Goal: Check status: Check status

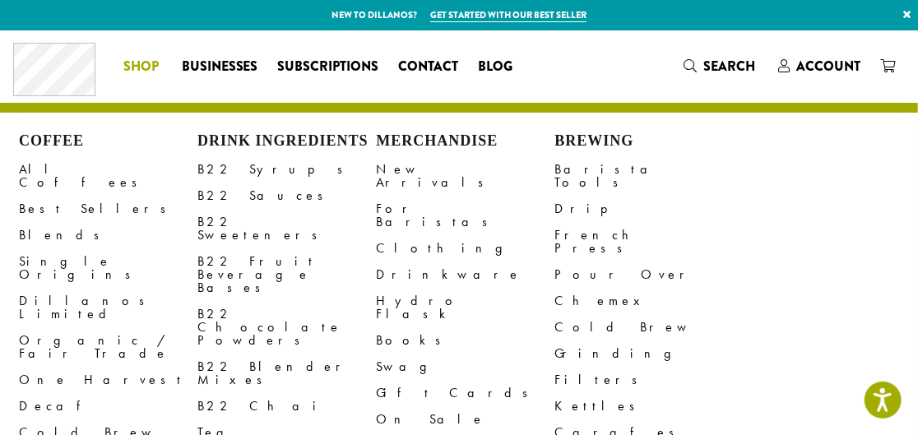
click at [833, 67] on div "Coffee All Coffees Best Sellers Blends Single Origins Dillanos Limited Organic …" at bounding box center [459, 66] width 892 height 53
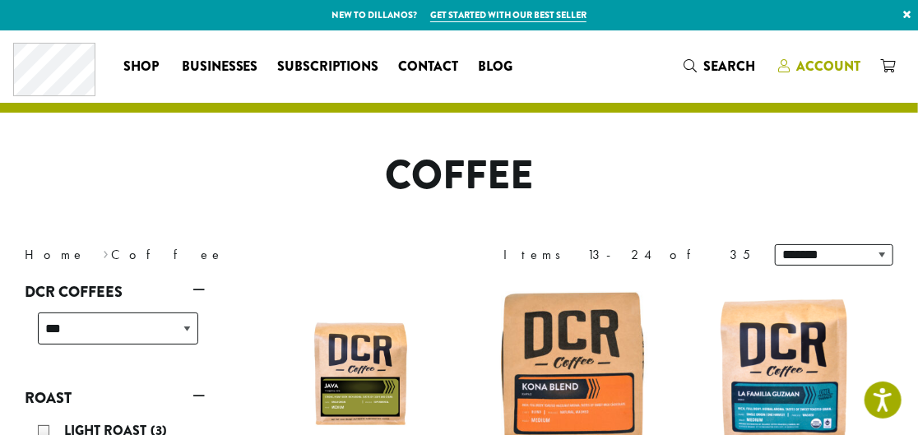
click at [802, 57] on span "Account" at bounding box center [829, 66] width 64 height 19
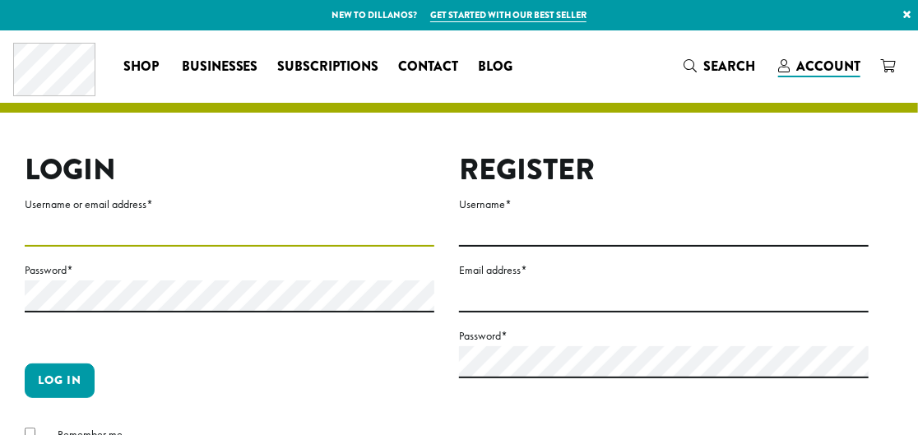
click at [296, 227] on input "Username or email address *" at bounding box center [230, 231] width 410 height 32
type input "**********"
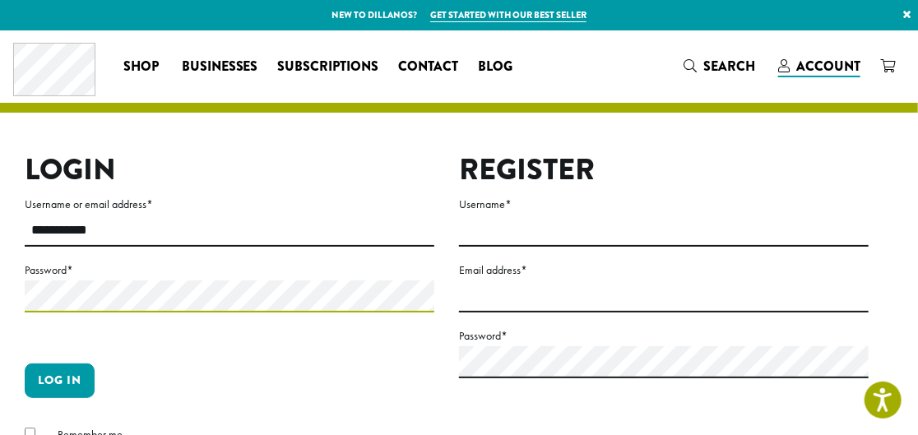
click at [25, 364] on button "Log in" at bounding box center [60, 381] width 70 height 35
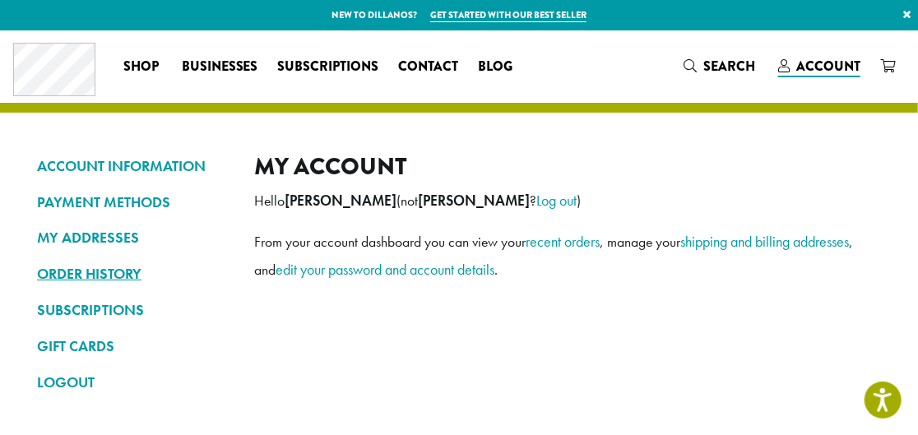
click at [107, 275] on link "ORDER HISTORY" at bounding box center [133, 274] width 193 height 28
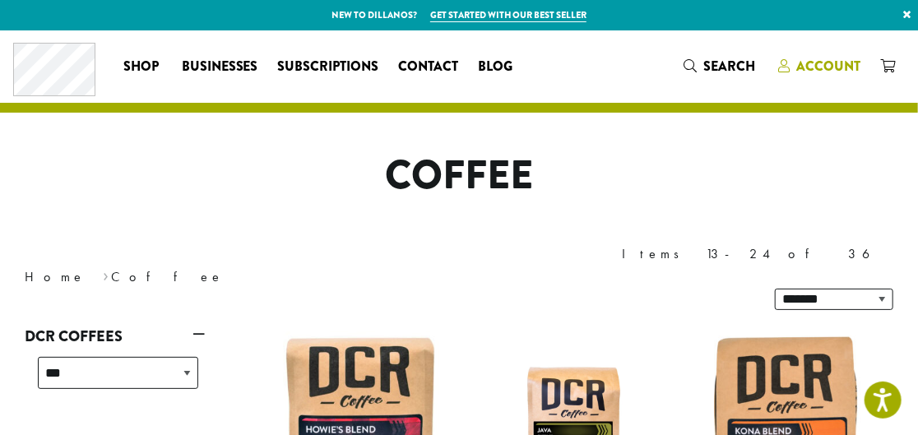
click at [802, 55] on link "Account" at bounding box center [820, 66] width 102 height 27
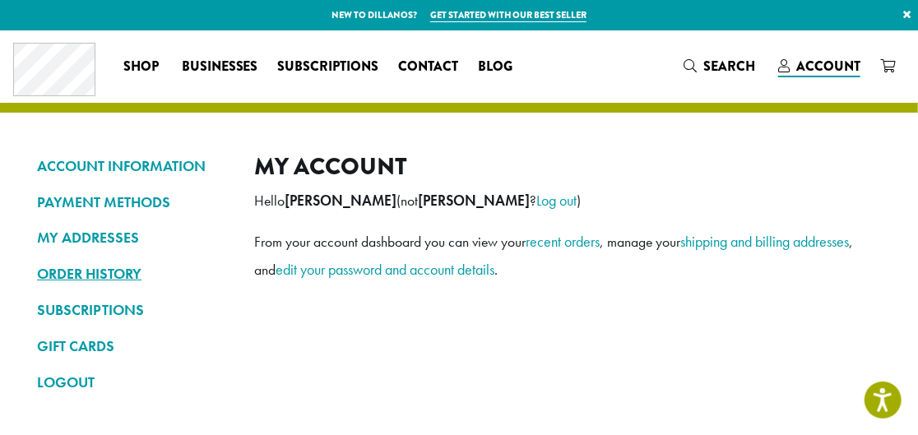
click at [116, 263] on link "ORDER HISTORY" at bounding box center [133, 274] width 193 height 28
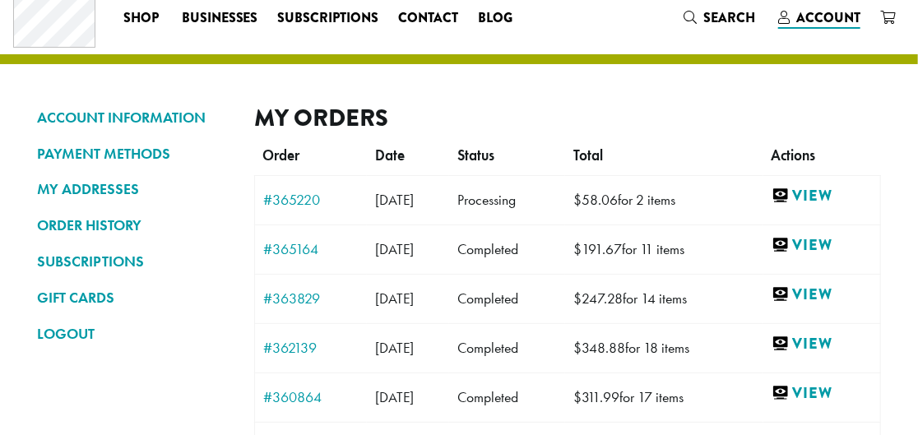
scroll to position [74, 0]
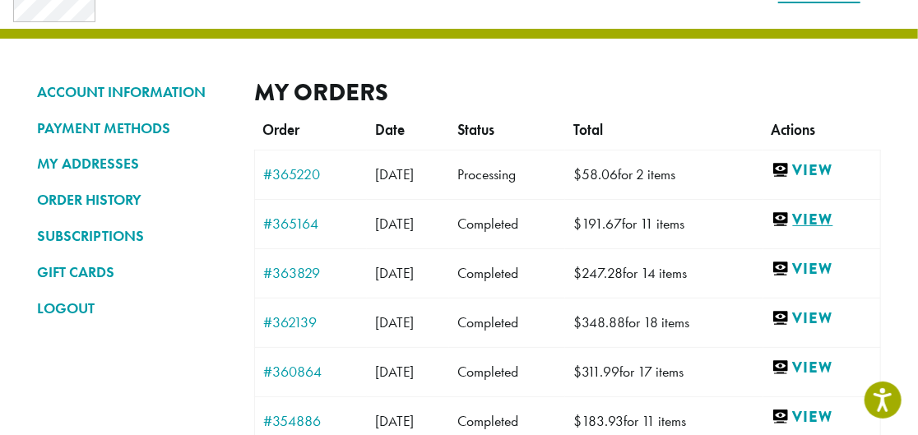
click at [797, 216] on link "View" at bounding box center [822, 220] width 100 height 21
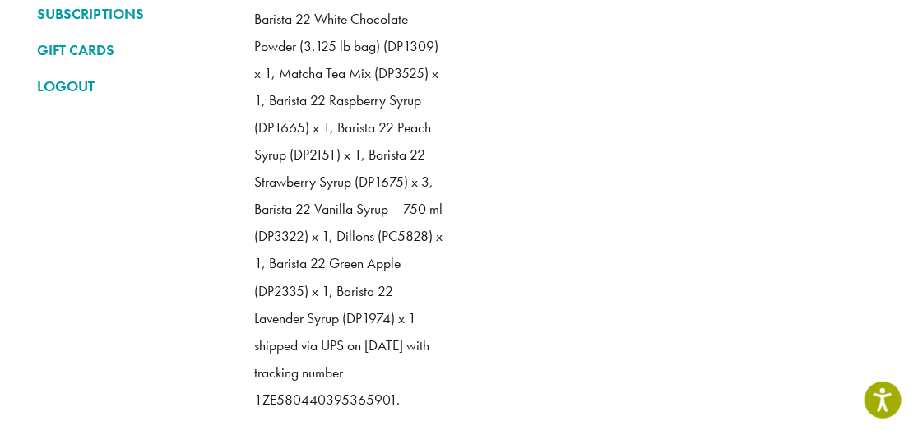
scroll to position [299, 0]
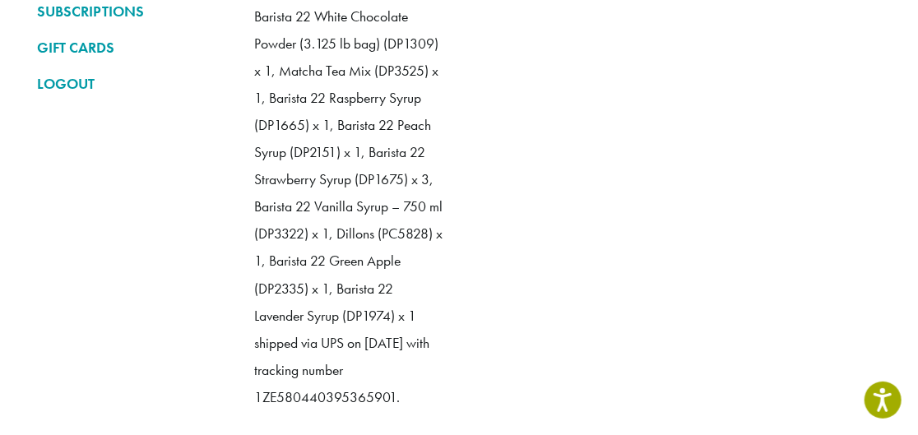
click at [357, 125] on p "Barista 22 White Chocolate Powder (3.125 lb bag) (DP1309) x 1, Matcha Tea Mix (…" at bounding box center [348, 207] width 189 height 408
drag, startPoint x: 357, startPoint y: 125, endPoint x: 407, endPoint y: 153, distance: 57.5
click at [407, 153] on p "Barista 22 White Chocolate Powder (3.125 lb bag) (DP1309) x 1, Matcha Tea Mix (…" at bounding box center [348, 207] width 189 height 408
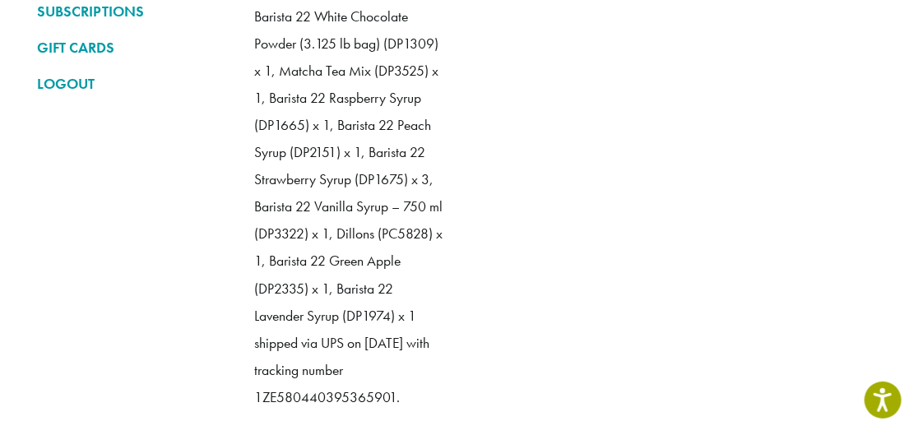
click at [277, 202] on p "Barista 22 White Chocolate Powder (3.125 lb bag) (DP1309) x 1, Matcha Tea Mix (…" at bounding box center [348, 207] width 189 height 408
drag, startPoint x: 277, startPoint y: 202, endPoint x: 330, endPoint y: 224, distance: 56.9
click at [330, 224] on p "Barista 22 White Chocolate Powder (3.125 lb bag) (DP1309) x 1, Matcha Tea Mix (…" at bounding box center [348, 207] width 189 height 408
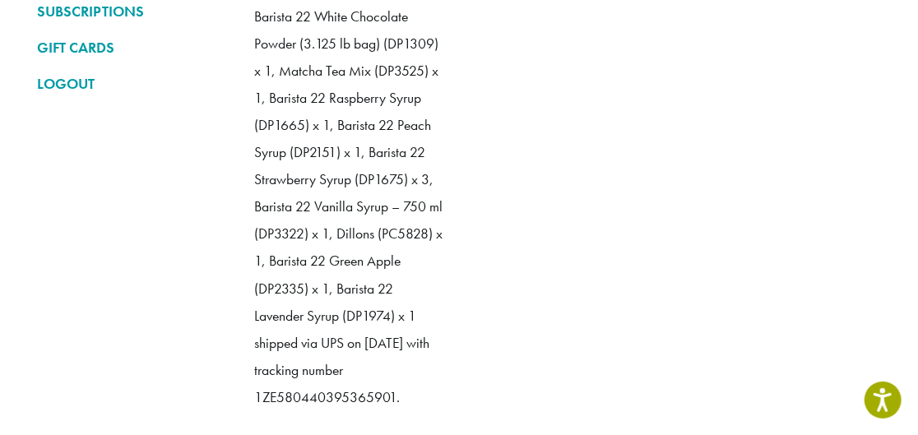
click at [610, 270] on ol "Tuesday 26th of August 2025, 06:21pm Barista 22 White Chocolate Powder (3.125 l…" at bounding box center [567, 198] width 627 height 469
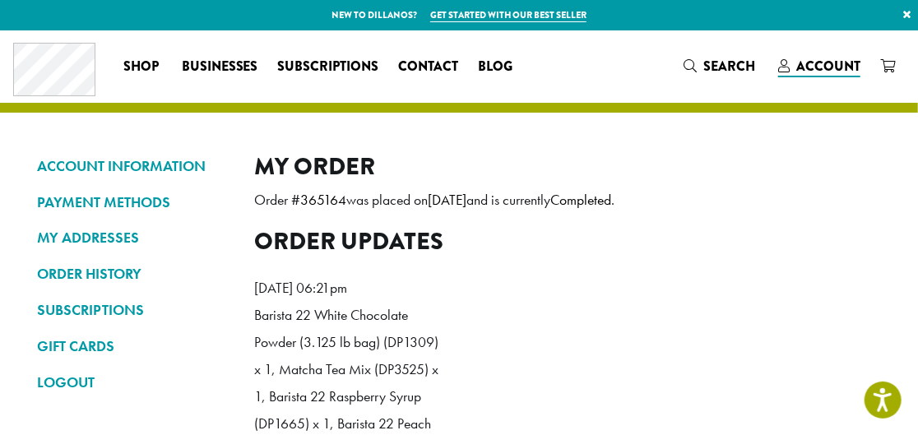
scroll to position [74, 0]
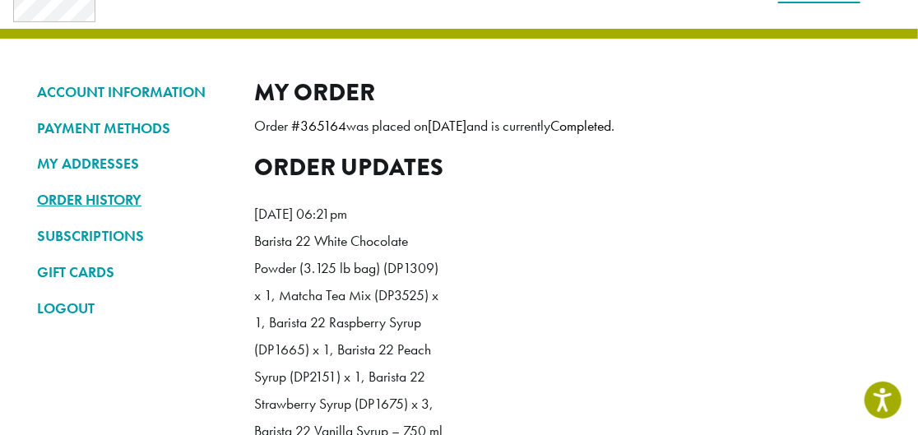
click at [90, 197] on link "ORDER HISTORY" at bounding box center [133, 200] width 193 height 28
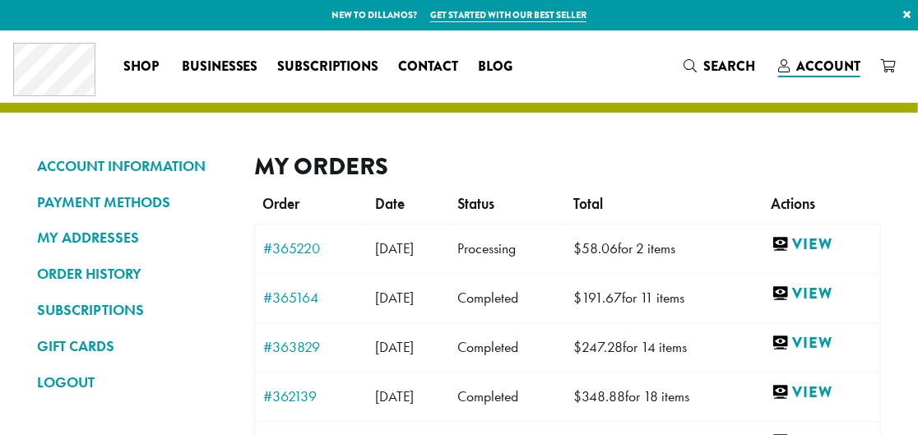
scroll to position [74, 0]
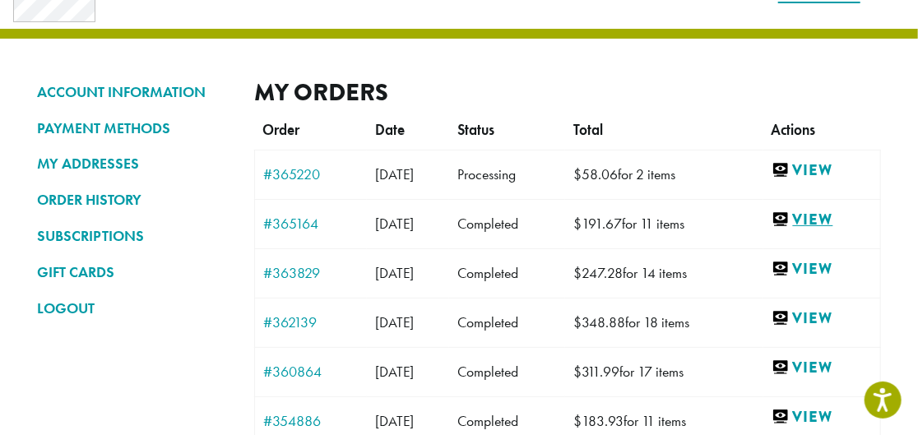
click at [836, 224] on link "View" at bounding box center [822, 220] width 100 height 21
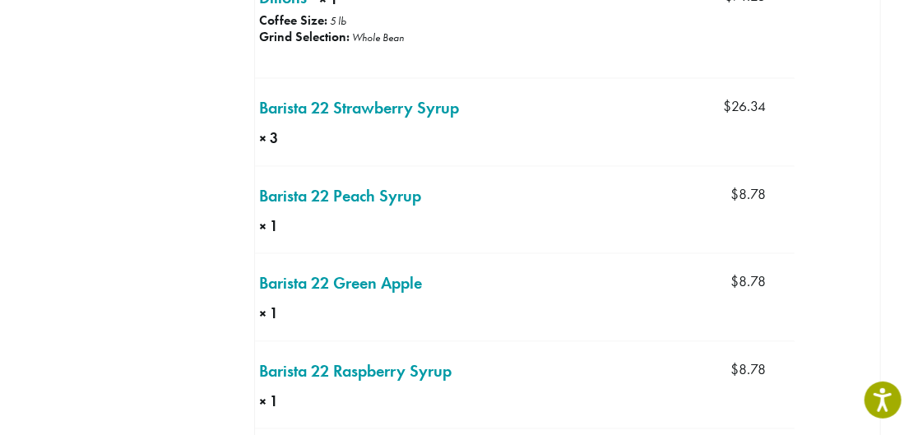
scroll to position [831, 0]
